Goal: Information Seeking & Learning: Learn about a topic

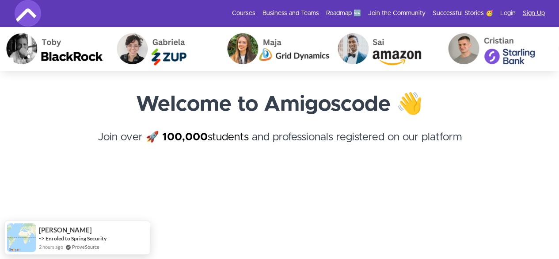
click at [533, 10] on link "Sign Up" at bounding box center [534, 13] width 22 height 9
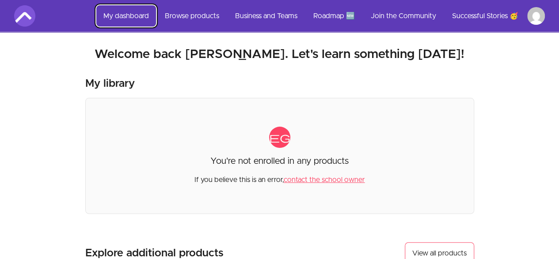
click at [138, 17] on link "My dashboard" at bounding box center [126, 15] width 60 height 21
click at [140, 9] on link "My dashboard" at bounding box center [126, 15] width 60 height 21
click at [30, 18] on img at bounding box center [24, 15] width 21 height 21
click at [198, 15] on link "Browse products" at bounding box center [192, 15] width 69 height 21
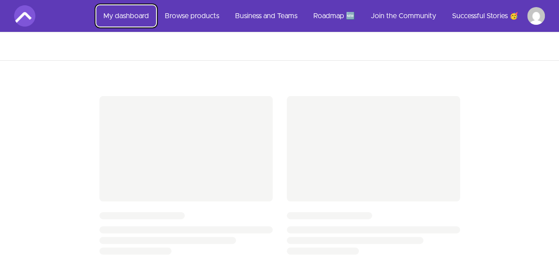
click at [139, 17] on link "My dashboard" at bounding box center [126, 15] width 60 height 21
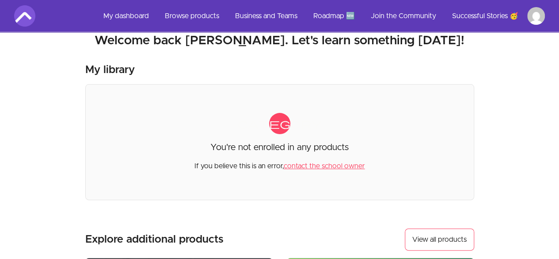
scroll to position [14, 0]
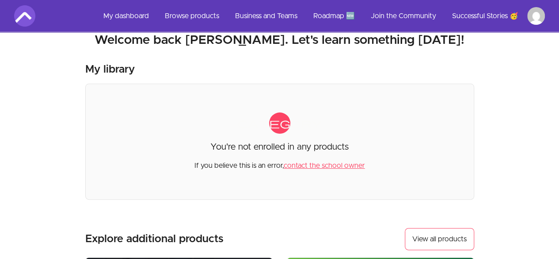
click at [332, 161] on p "If you believe this is an error, contact the school owner" at bounding box center [280, 162] width 171 height 18
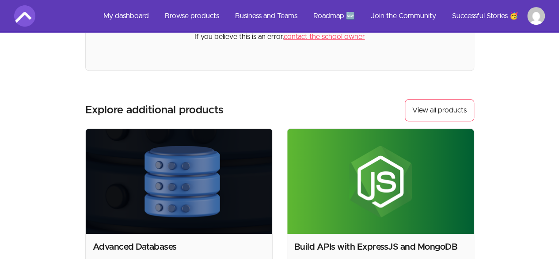
scroll to position [152, 0]
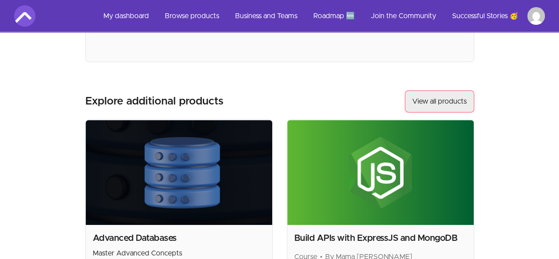
click at [458, 104] on link "View all products" at bounding box center [439, 101] width 69 height 22
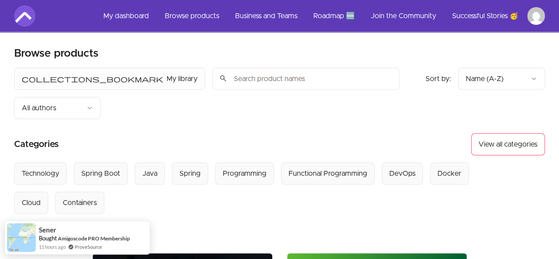
scroll to position [4, 0]
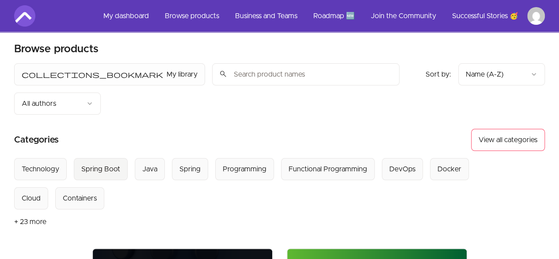
click at [109, 164] on div "Spring Boot" at bounding box center [100, 169] width 39 height 11
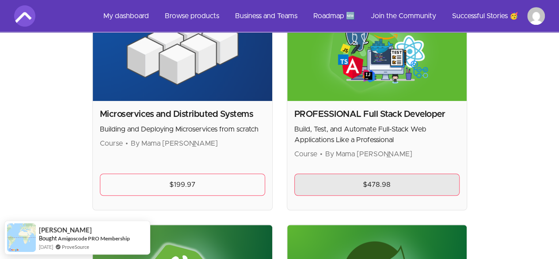
scroll to position [253, 0]
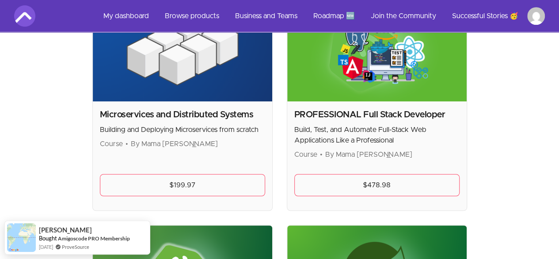
drag, startPoint x: 442, startPoint y: 162, endPoint x: 447, endPoint y: 155, distance: 8.6
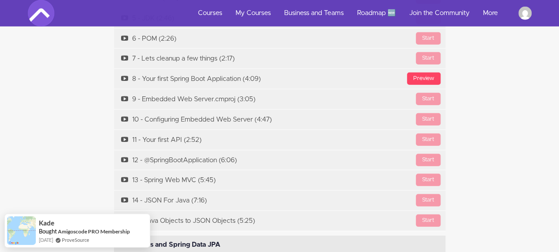
scroll to position [2881, 0]
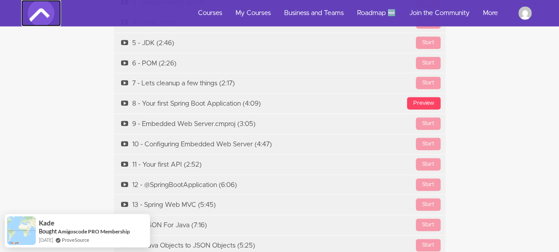
click at [39, 17] on img at bounding box center [41, 13] width 27 height 27
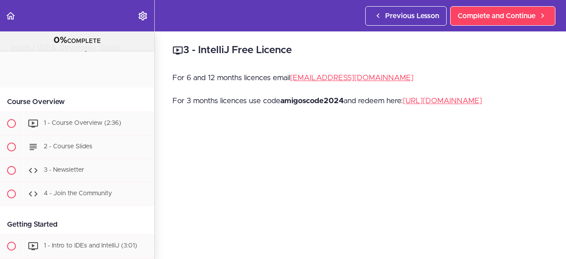
scroll to position [4, 0]
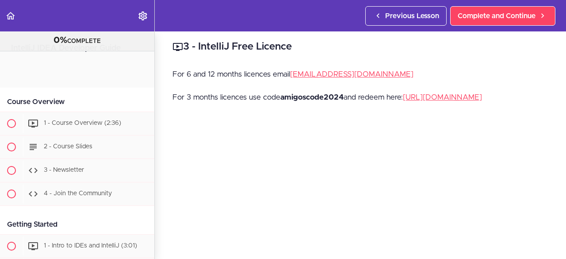
click at [295, 95] on strong "amigoscode2024" at bounding box center [311, 97] width 63 height 8
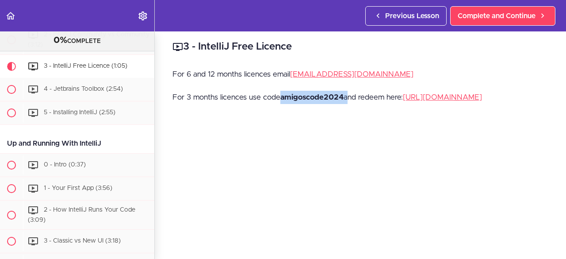
click at [295, 95] on strong "amigoscode2024" at bounding box center [311, 97] width 63 height 8
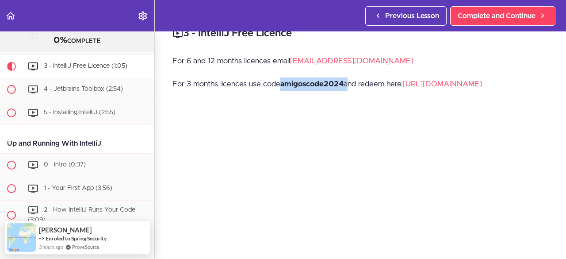
scroll to position [8, 0]
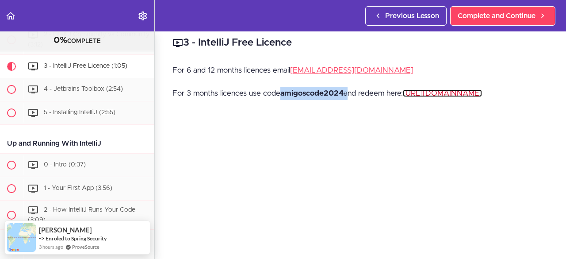
click at [403, 97] on link "https://www.jetbrains.com/store/redeem" at bounding box center [442, 93] width 79 height 8
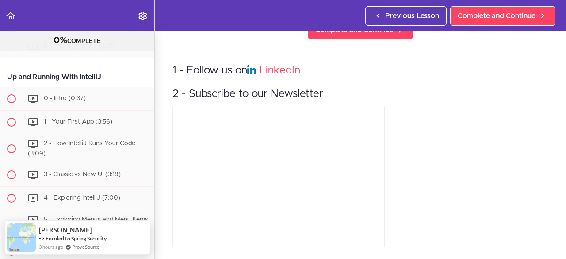
scroll to position [283, 0]
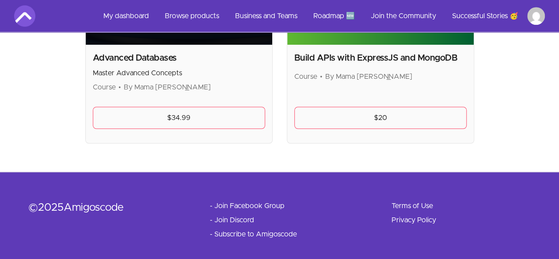
scroll to position [339, 0]
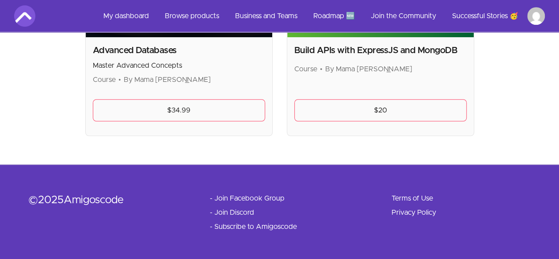
click at [247, 225] on link "- Subscribe to Amigoscode" at bounding box center [253, 226] width 87 height 11
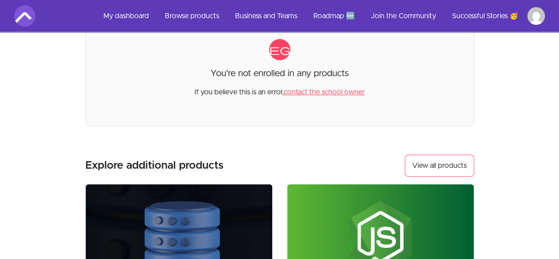
scroll to position [0, 0]
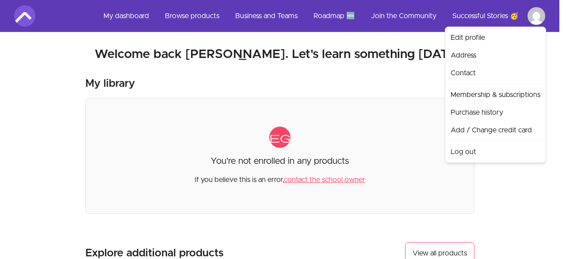
click at [497, 92] on link "Membership & subscriptions" at bounding box center [495, 95] width 97 height 18
